Goal: Task Accomplishment & Management: Use online tool/utility

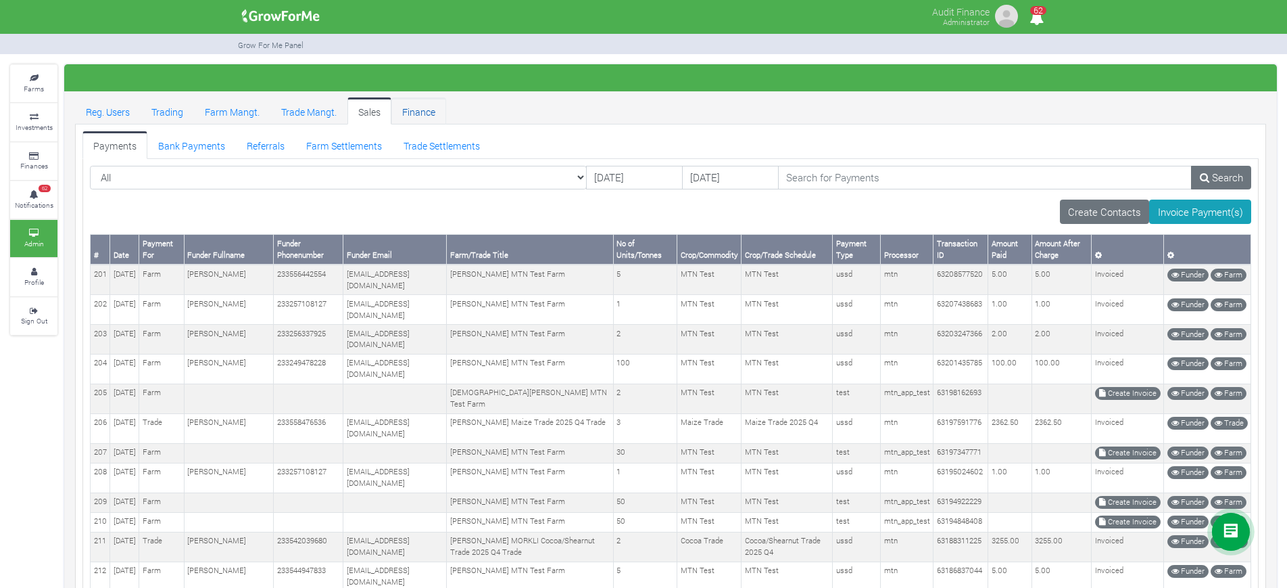
click at [418, 103] on link "Finance" at bounding box center [419, 110] width 55 height 27
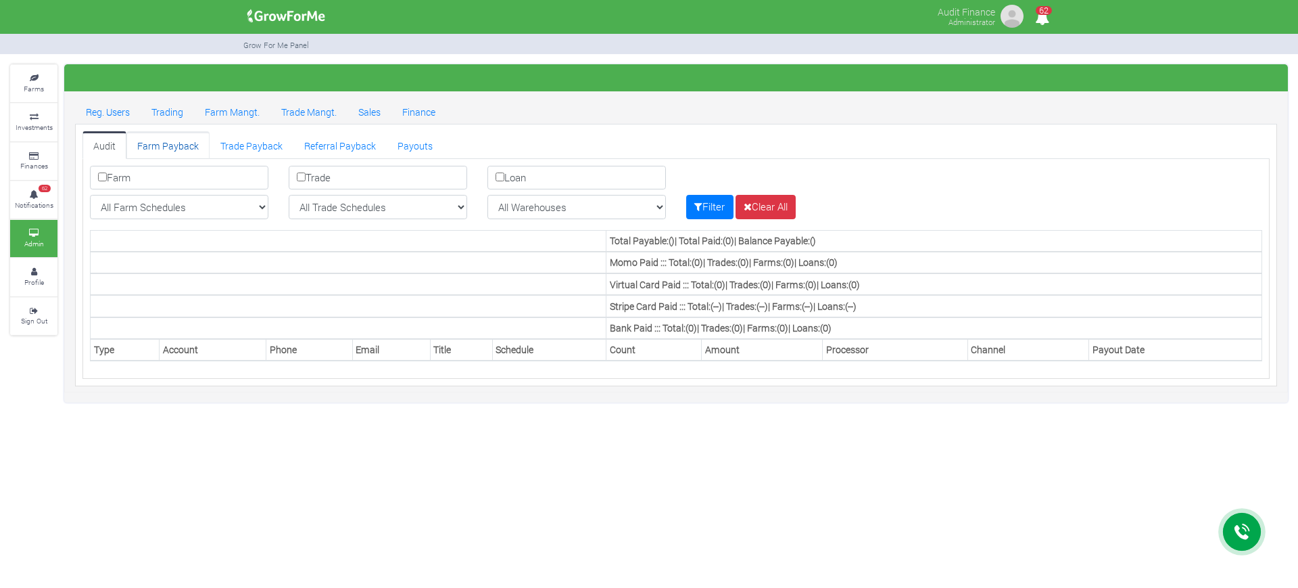
click at [158, 145] on link "Farm Payback" at bounding box center [167, 144] width 83 height 27
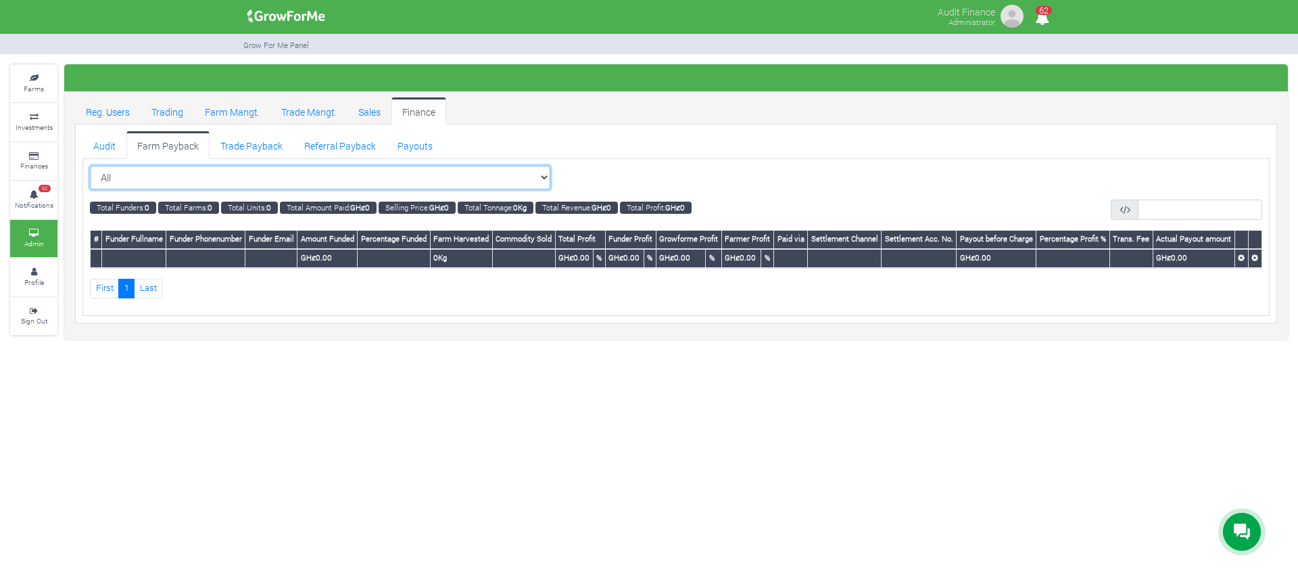
click at [517, 176] on select "All All Women in Maize VIII_2025 (Women in Maize VIII_2025)" at bounding box center [320, 178] width 460 height 24
select select "?cropschedule=27"
click at [90, 166] on select "All All Women in Maize VIII_2025 (Women in Maize VIII_2025)" at bounding box center [320, 178] width 460 height 24
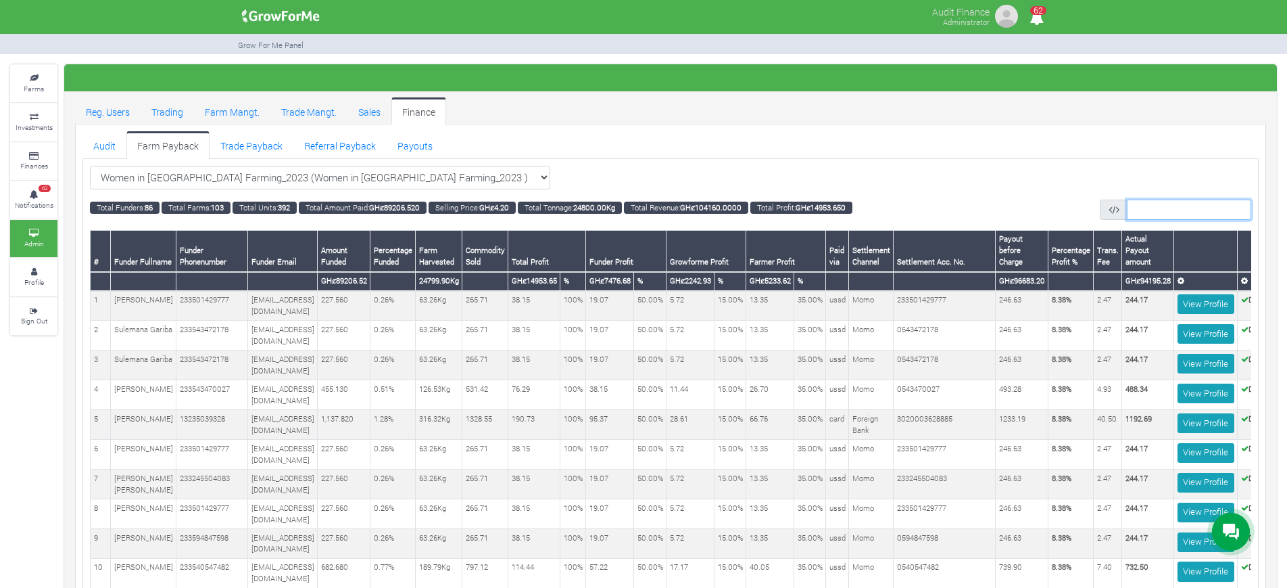
click at [1149, 214] on input "text" at bounding box center [1189, 209] width 124 height 20
type input "5130655378"
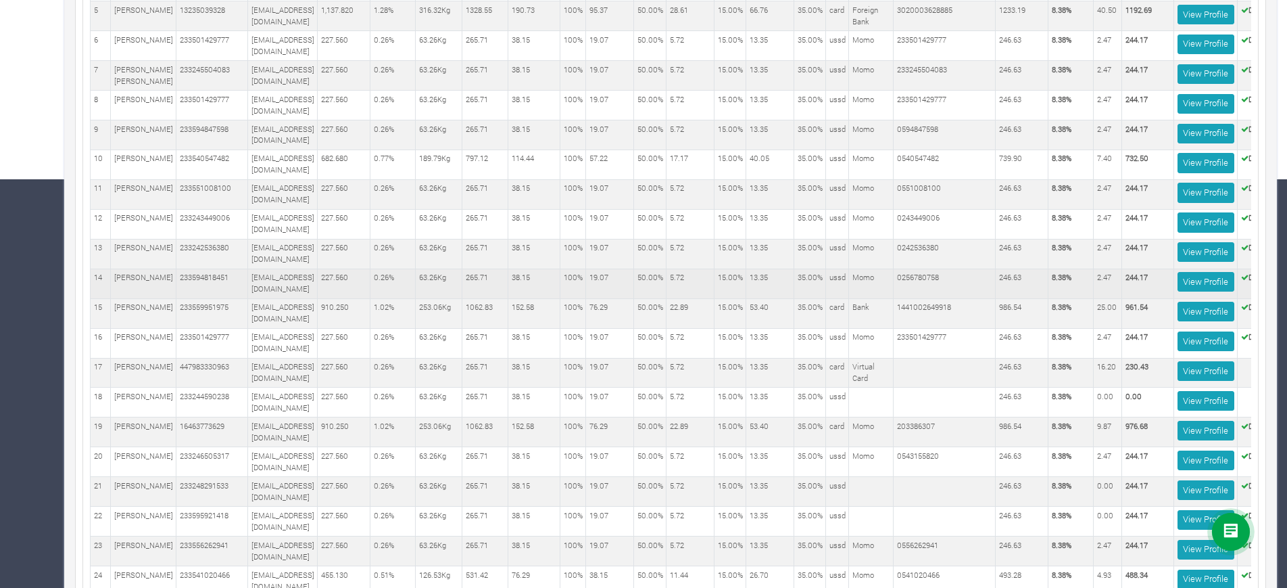
click at [972, 293] on td "0256780758" at bounding box center [945, 283] width 102 height 30
copy td "0256780758"
